Goal: Task Accomplishment & Management: Manage account settings

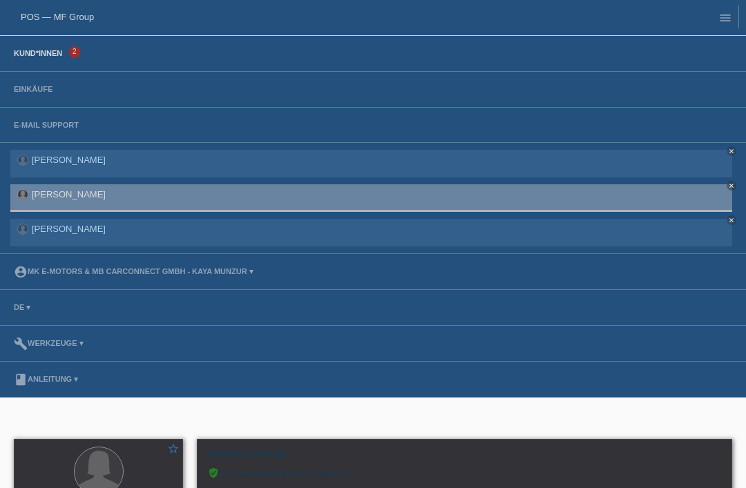
click at [30, 51] on link "Kund*innen" at bounding box center [38, 53] width 62 height 8
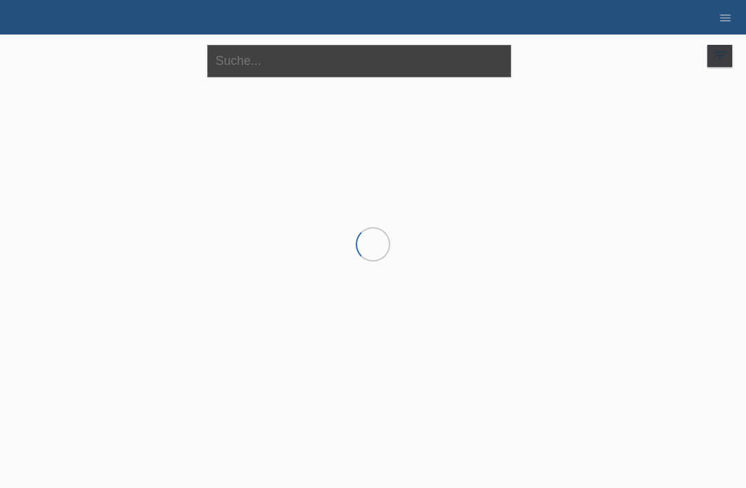
click at [437, 71] on input "text" at bounding box center [359, 61] width 304 height 32
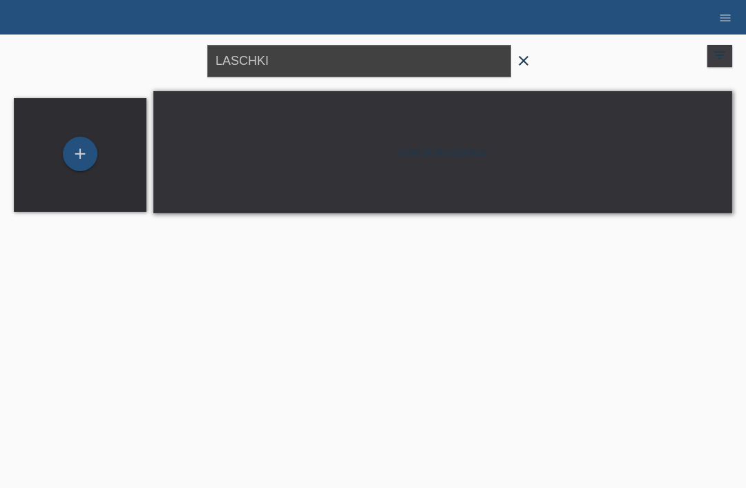
click at [461, 61] on input "LASCHKI" at bounding box center [359, 61] width 304 height 32
type input "L"
click at [717, 16] on link "menu" at bounding box center [726, 17] width 28 height 8
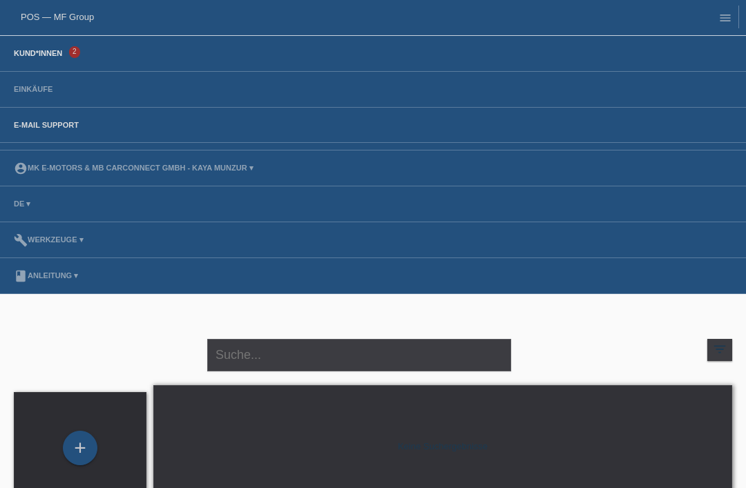
click at [52, 129] on link "E-Mail Support" at bounding box center [46, 125] width 79 height 8
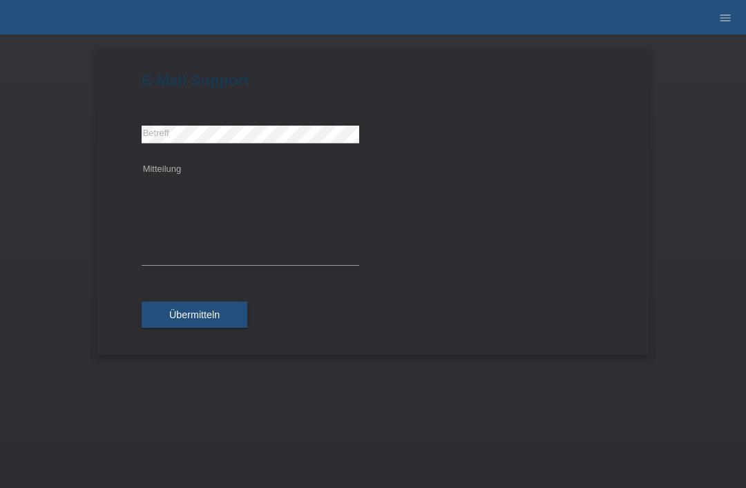
click at [708, 98] on div "E-Mail Support error [GEOGRAPHIC_DATA] Mitteilung Übermitteln" at bounding box center [373, 262] width 746 height 454
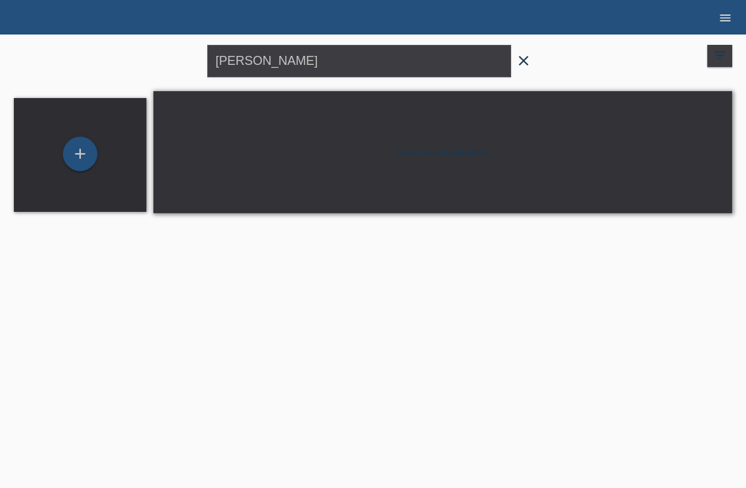
click at [724, 14] on icon "menu" at bounding box center [726, 18] width 14 height 14
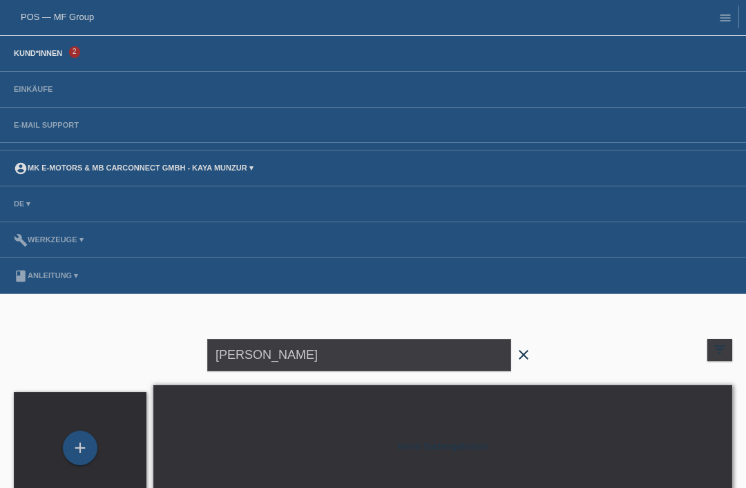
click at [208, 171] on link "account_circle MK E-MOTORS & MB CarConnect GmbH - Kaya Munzur ▾" at bounding box center [134, 168] width 254 height 8
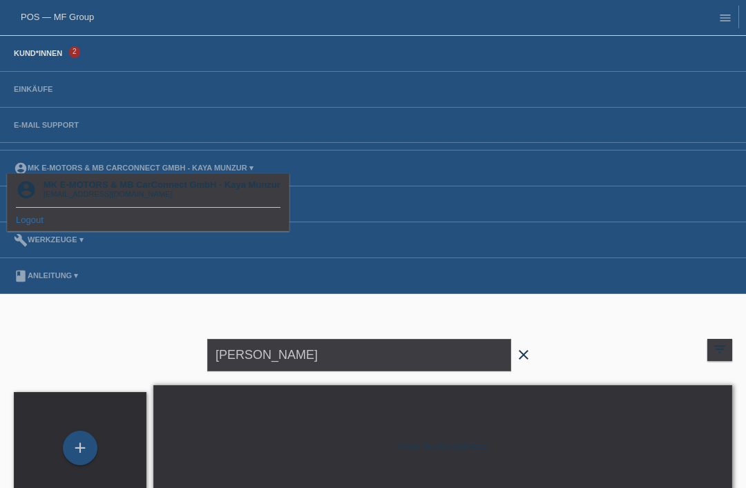
click at [28, 205] on div "account_circle MK E-MOTORS & MB CarConnect GmbH - Kaya Munzur info@mk-emotors.c…" at bounding box center [148, 202] width 283 height 58
click at [38, 218] on link "Logout" at bounding box center [30, 220] width 28 height 10
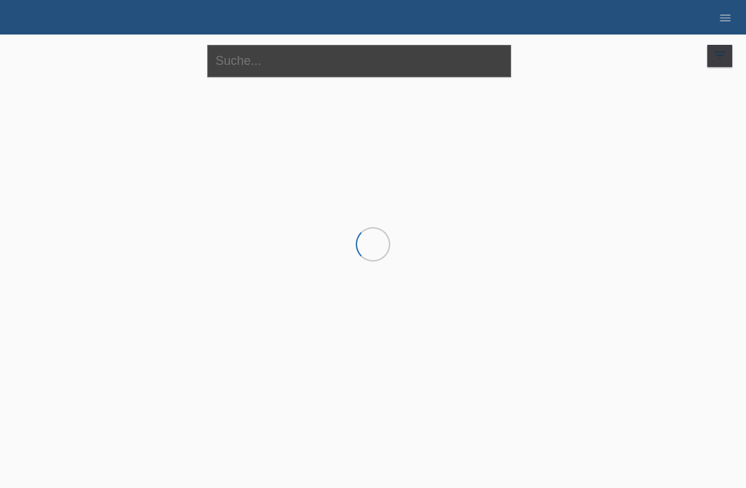
click at [302, 63] on input "text" at bounding box center [359, 61] width 304 height 32
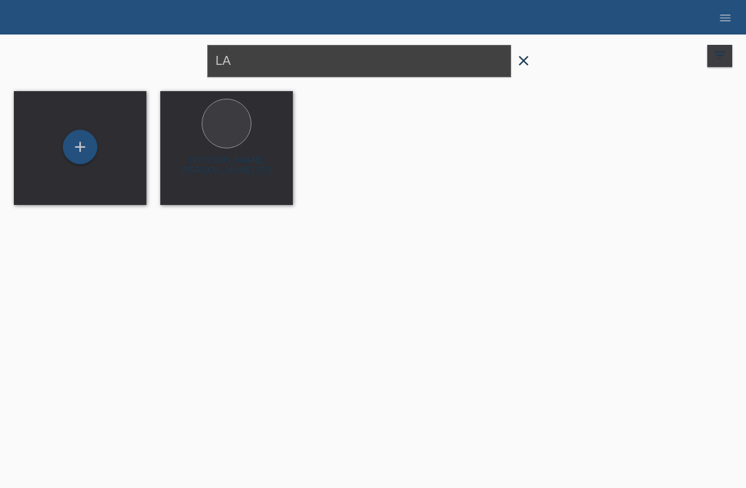
type input "L"
type input "LUSH"
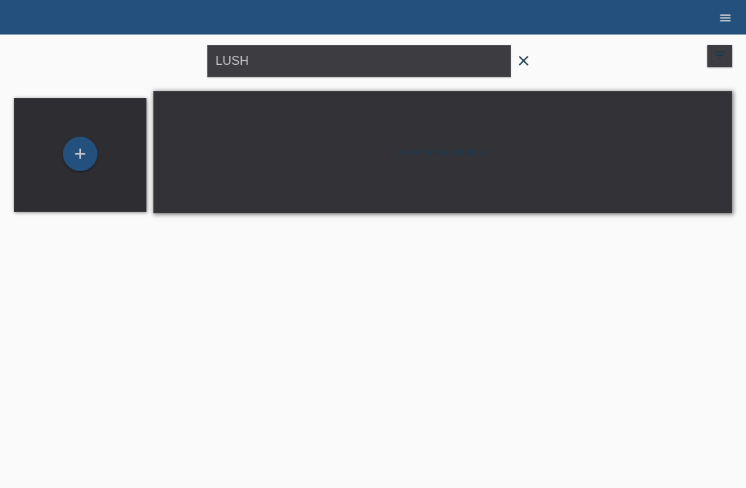
click at [723, 19] on icon "menu" at bounding box center [726, 18] width 14 height 14
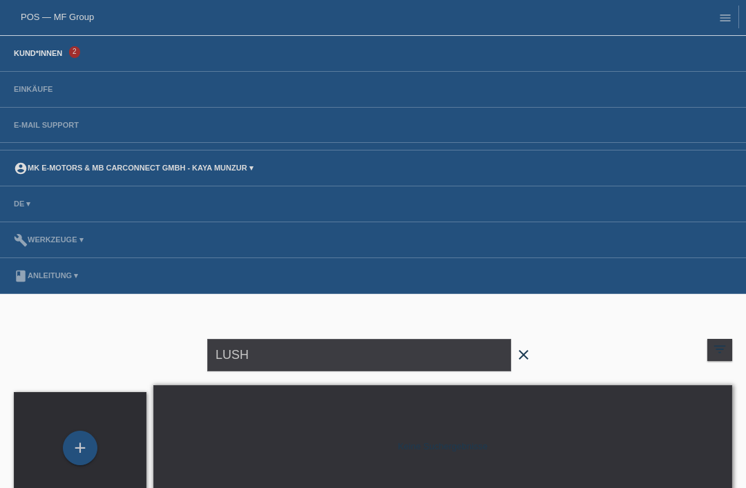
click at [79, 164] on link "account_circle MK E-MOTORS & MB CarConnect GmbH - Kaya Munzur ▾" at bounding box center [134, 168] width 254 height 8
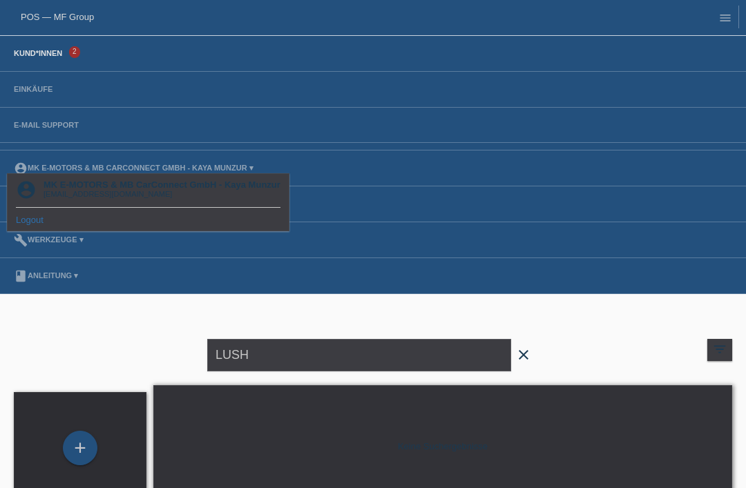
click at [30, 219] on link "Logout" at bounding box center [30, 220] width 28 height 10
